Goal: Task Accomplishment & Management: Use online tool/utility

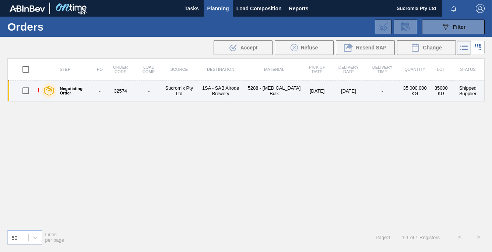
click at [178, 86] on td "Sucromix Pty Ltd" at bounding box center [178, 90] width 33 height 21
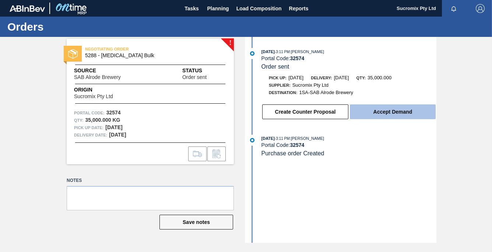
click at [399, 115] on button "Accept Demand" at bounding box center [393, 111] width 86 height 15
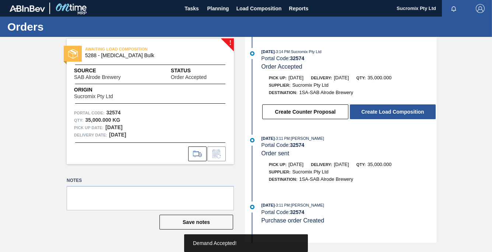
click at [399, 115] on button "Create Load Composition" at bounding box center [393, 111] width 86 height 15
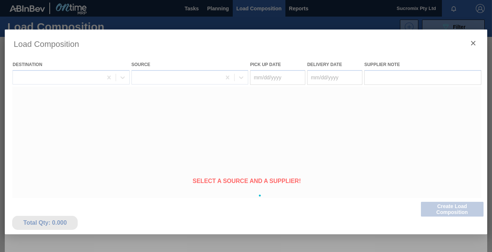
type Date "[DATE]"
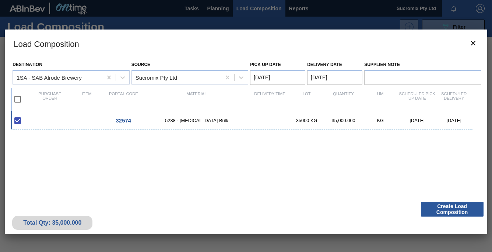
click at [122, 120] on span "32574" at bounding box center [123, 120] width 15 height 6
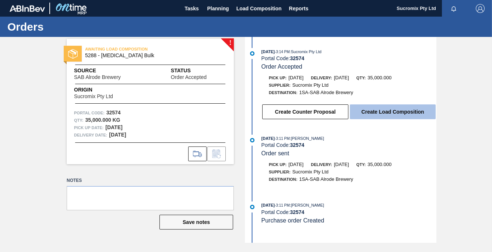
click at [395, 113] on button "Create Load Composition" at bounding box center [393, 111] width 86 height 15
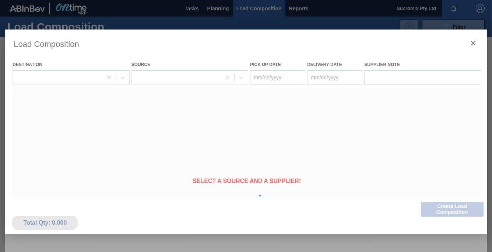
type Date "[DATE]"
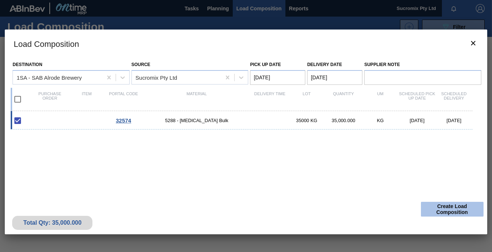
click at [450, 207] on button "Create Load Composition" at bounding box center [452, 209] width 63 height 15
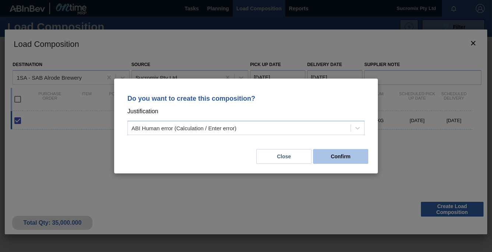
click at [349, 161] on button "Confirm" at bounding box center [340, 156] width 55 height 15
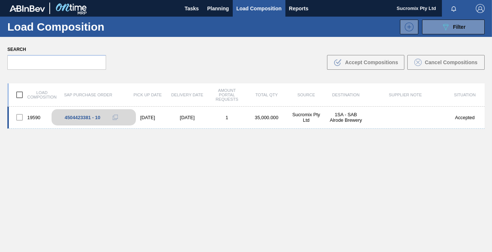
click at [69, 117] on div "4504423381 - 10" at bounding box center [83, 118] width 36 height 6
click at [179, 118] on div "[DATE]" at bounding box center [188, 118] width 40 height 6
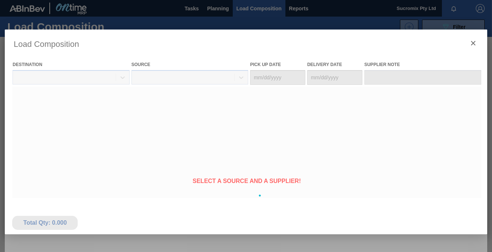
type Date "[DATE]"
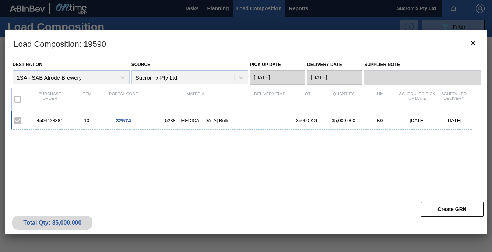
click at [203, 120] on span "5288 - [MEDICAL_DATA] Bulk" at bounding box center [196, 121] width 109 height 6
click at [58, 121] on div "4504423381" at bounding box center [49, 121] width 37 height 6
click at [262, 9] on div at bounding box center [246, 126] width 492 height 252
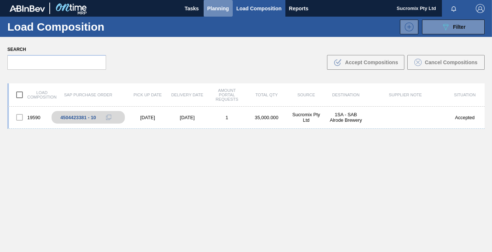
click at [222, 8] on span "Planning" at bounding box center [218, 8] width 22 height 9
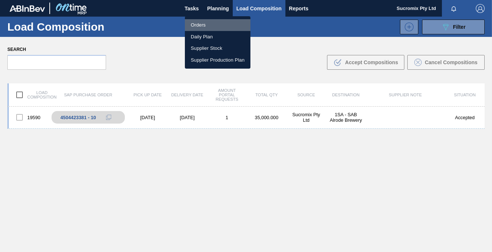
click at [203, 24] on li "Orders" at bounding box center [218, 25] width 66 height 12
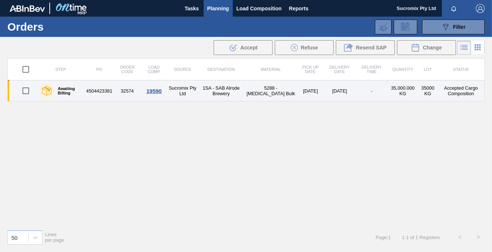
click at [110, 91] on td "4504423381" at bounding box center [99, 90] width 28 height 21
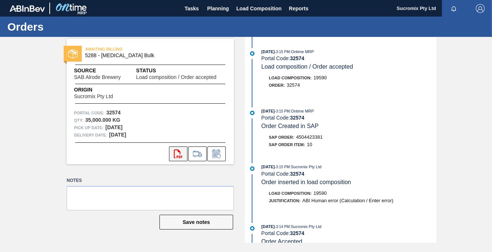
click at [178, 152] on icon "svg{fill:#ff0000}" at bounding box center [178, 153] width 9 height 9
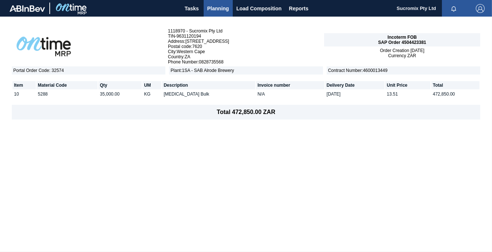
click at [413, 7] on span "Sucromix Pty Ltd" at bounding box center [416, 8] width 39 height 17
click at [482, 10] on img "button" at bounding box center [480, 8] width 9 height 9
click at [303, 38] on div at bounding box center [246, 126] width 492 height 252
click at [452, 7] on icon "button" at bounding box center [453, 8] width 5 height 5
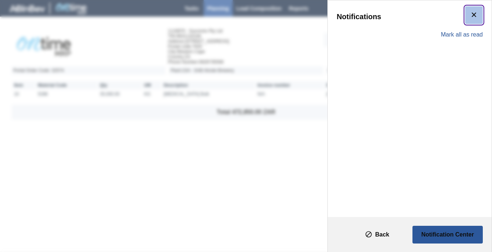
click at [476, 15] on icon "botão de ícone" at bounding box center [474, 14] width 9 height 9
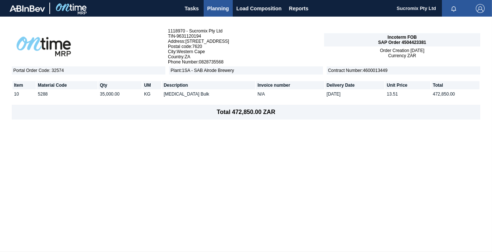
click at [481, 7] on img "button" at bounding box center [480, 8] width 9 height 9
click at [309, 27] on div at bounding box center [246, 126] width 492 height 252
click at [188, 8] on span "Tasks" at bounding box center [192, 8] width 16 height 9
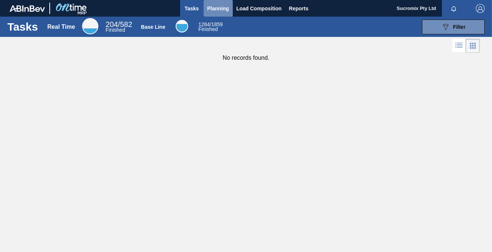
click at [221, 8] on span "Planning" at bounding box center [218, 8] width 22 height 9
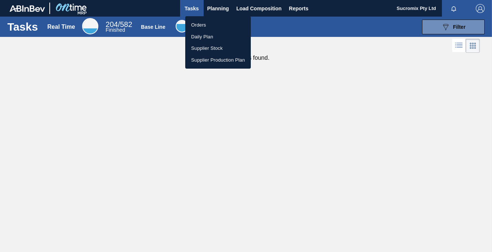
click at [269, 5] on div at bounding box center [246, 126] width 492 height 252
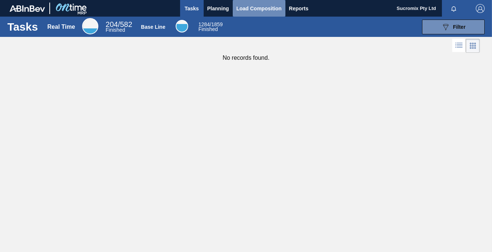
click at [271, 11] on span "Load Composition" at bounding box center [259, 8] width 45 height 9
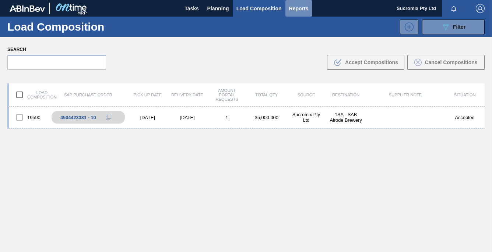
click at [304, 6] on span "Reports" at bounding box center [299, 8] width 20 height 9
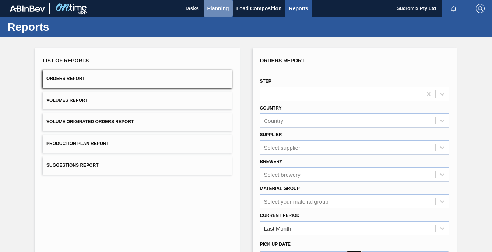
click at [223, 8] on span "Planning" at bounding box center [218, 8] width 22 height 9
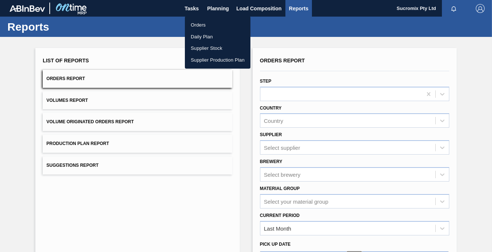
click at [259, 11] on div at bounding box center [246, 126] width 492 height 252
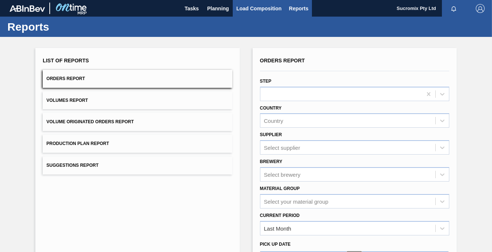
click at [263, 7] on span "Load Composition" at bounding box center [259, 8] width 45 height 9
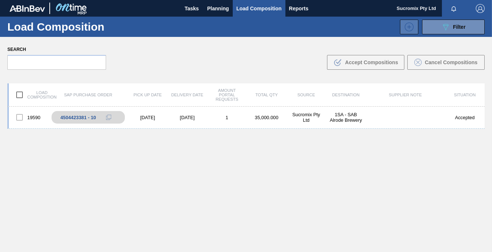
click at [411, 29] on icon at bounding box center [409, 26] width 12 height 9
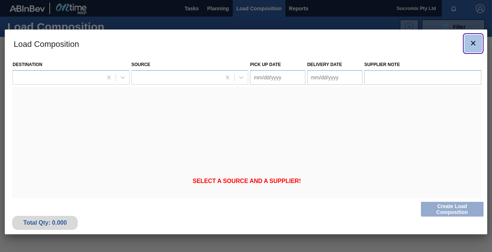
click at [473, 45] on icon "botão de ícone" at bounding box center [473, 43] width 9 height 9
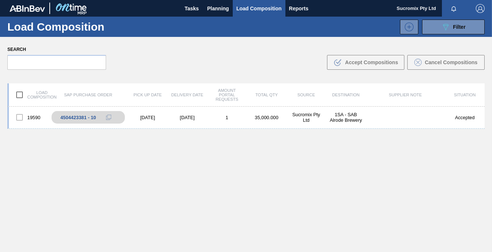
click at [479, 9] on img "button" at bounding box center [480, 8] width 9 height 9
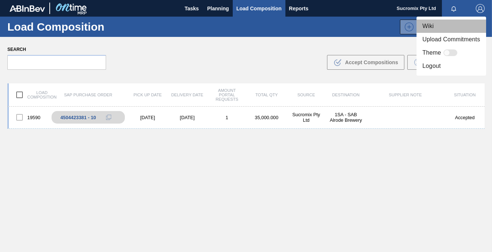
click at [433, 23] on li "Wiki" at bounding box center [452, 26] width 70 height 13
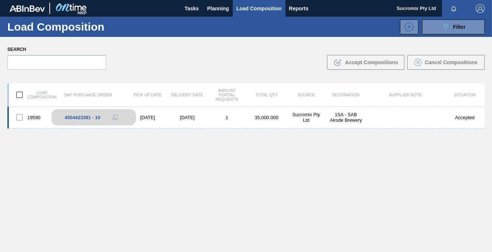
click at [89, 117] on div "4504423381 - 10" at bounding box center [83, 118] width 36 height 6
click at [306, 119] on div "Sucromix Pty Ltd" at bounding box center [307, 117] width 40 height 11
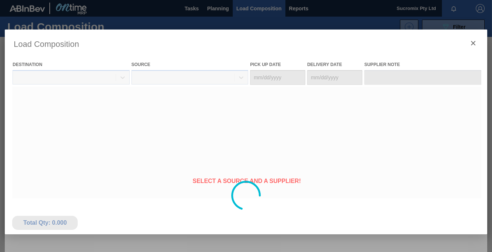
type Date "[DATE]"
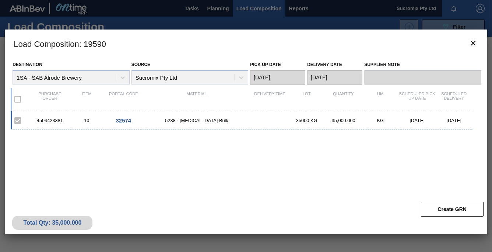
click at [50, 120] on div "4504423381" at bounding box center [49, 121] width 37 height 6
click at [127, 121] on span "32574" at bounding box center [123, 120] width 15 height 6
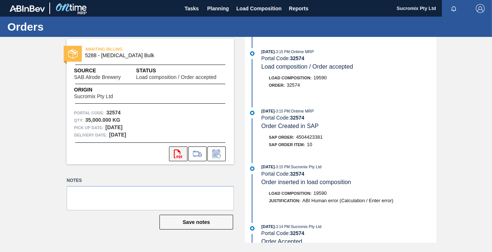
click at [178, 153] on icon "svg{fill:#ff0000}" at bounding box center [178, 153] width 9 height 9
